Goal: Information Seeking & Learning: Check status

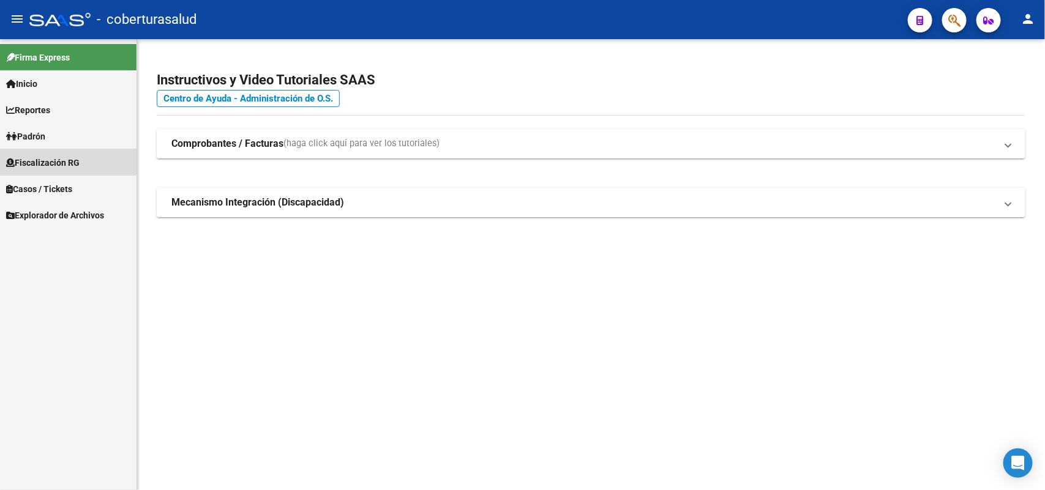
click at [68, 152] on link "Fiscalización RG" at bounding box center [68, 162] width 136 height 26
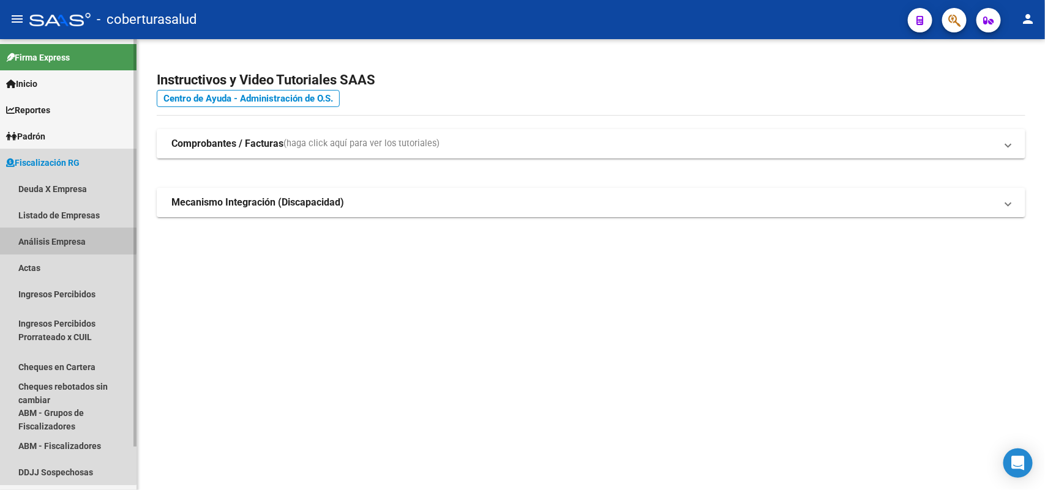
click at [48, 239] on link "Análisis Empresa" at bounding box center [68, 241] width 136 height 26
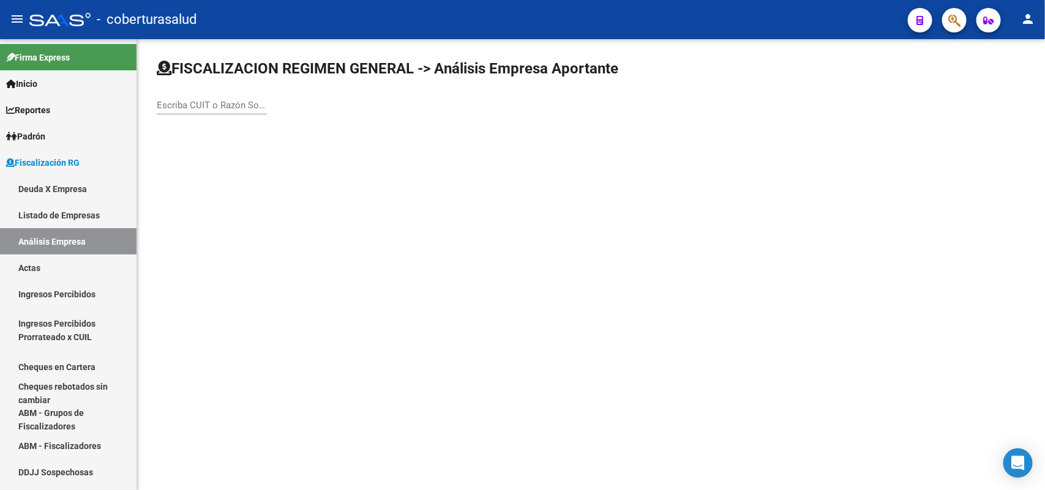
click at [247, 106] on input "Escriba CUIT o Razón Social para buscar" at bounding box center [212, 105] width 110 height 11
paste input "20344088919"
type input "20344088919"
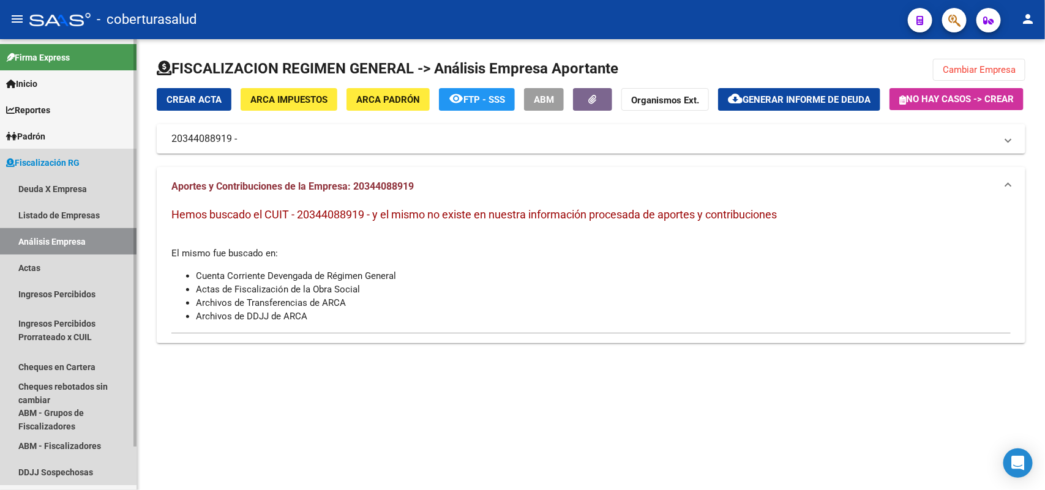
click at [56, 240] on link "Análisis Empresa" at bounding box center [68, 241] width 136 height 26
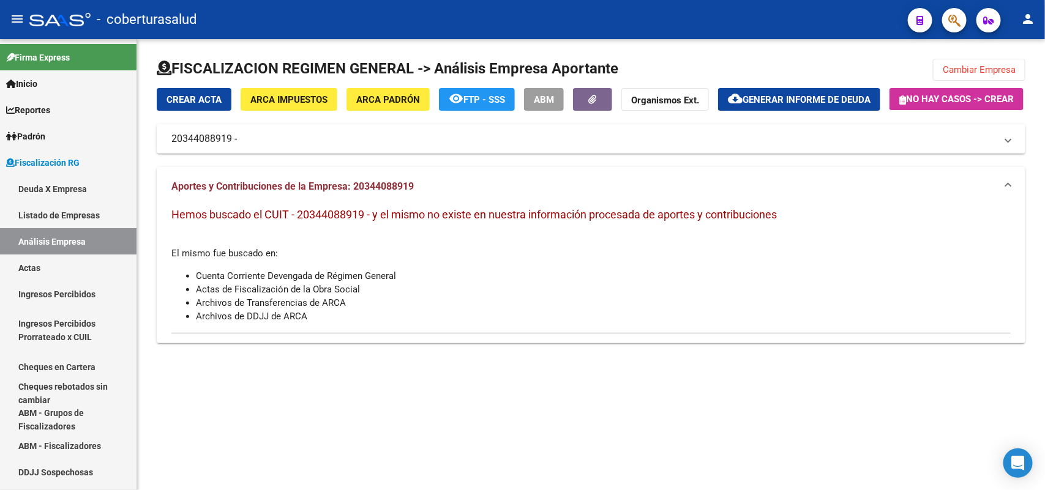
click at [962, 76] on button "Cambiar Empresa" at bounding box center [979, 70] width 92 height 22
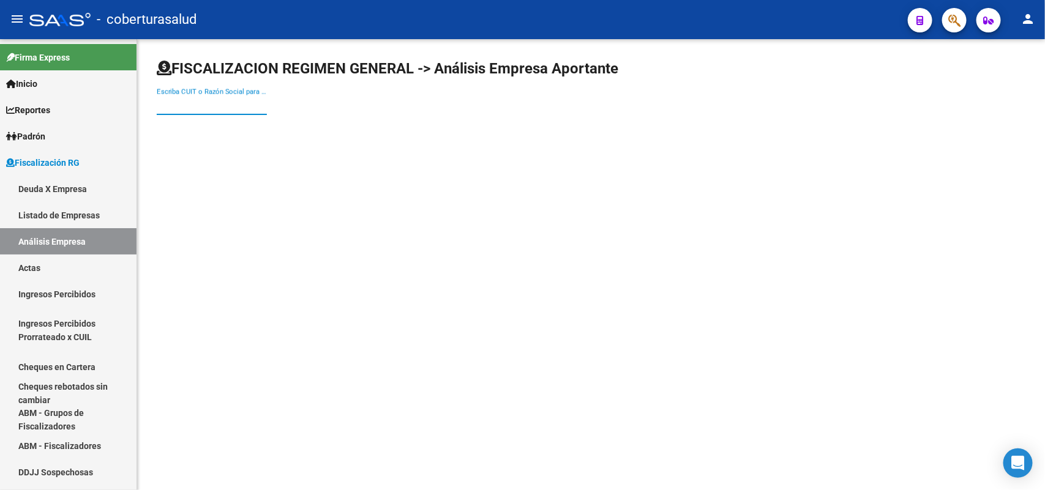
paste input "30563627812"
click at [201, 107] on input "30563627812" at bounding box center [212, 105] width 110 height 11
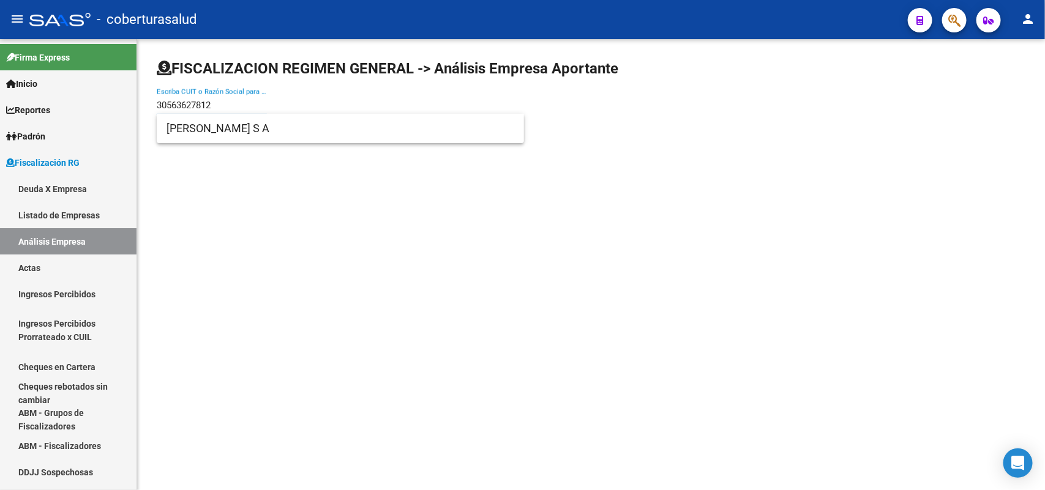
type input "30563627812"
click at [213, 135] on span "[PERSON_NAME] S A" at bounding box center [340, 128] width 348 height 29
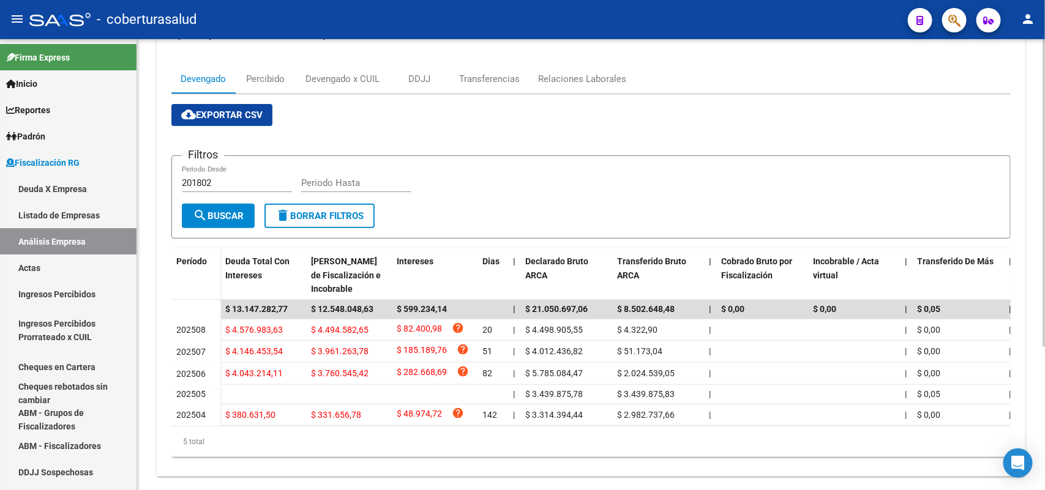
scroll to position [153, 0]
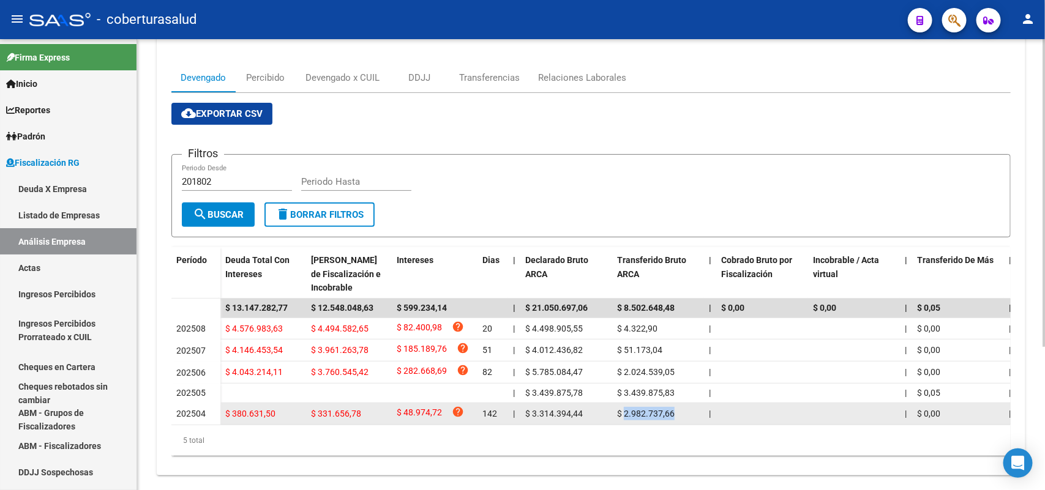
drag, startPoint x: 628, startPoint y: 444, endPoint x: 682, endPoint y: 439, distance: 54.6
click at [682, 421] on div "$ 2.982.737,66" at bounding box center [658, 414] width 82 height 14
